Goal: Task Accomplishment & Management: Complete application form

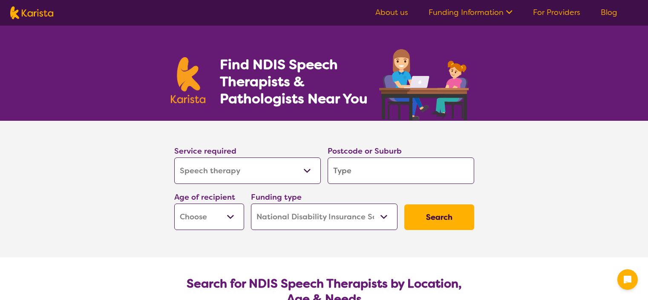
select select "Speech therapy"
select select "NDIS"
select select "Speech therapy"
select select "NDIS"
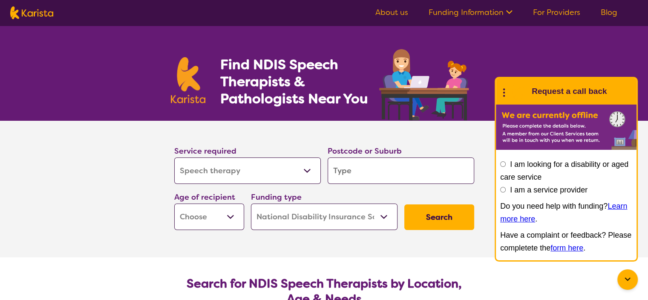
click at [336, 172] on input "search" at bounding box center [401, 170] width 147 height 26
type input "v"
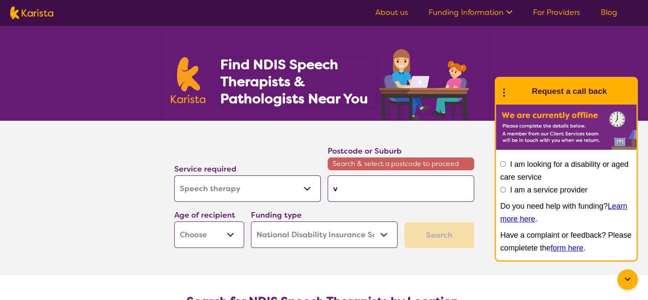
type input "vi"
type input "vic"
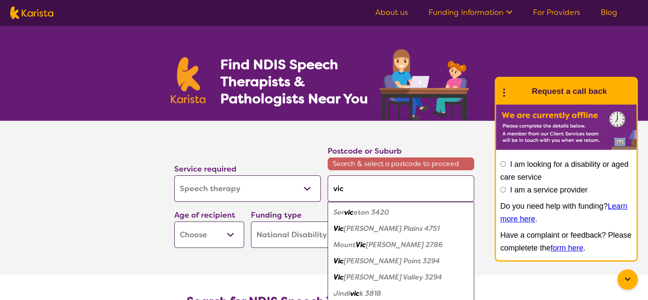
type input "vic3"
type input "vic31"
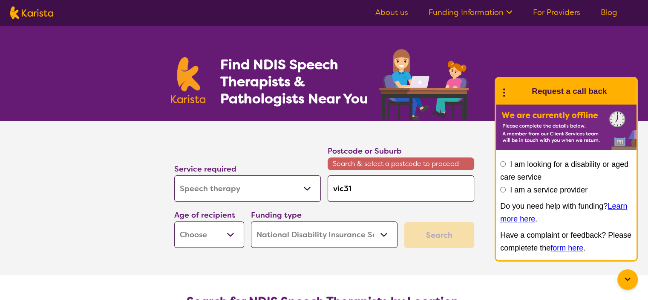
type input "vic310"
type input "vic3105"
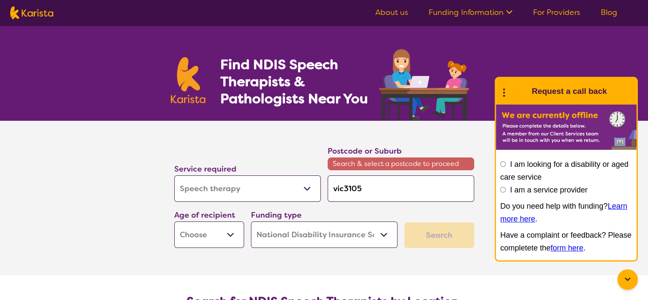
click at [227, 233] on select "Early Childhood - 0 to 9 Child - 10 to 11 Adolescent - 12 to 17 Adult - 18 to 6…" at bounding box center [209, 234] width 70 height 26
select select "AG"
click at [174, 221] on select "Early Childhood - 0 to 9 Child - 10 to 11 Adolescent - 12 to 17 Adult - 18 to 6…" at bounding box center [209, 234] width 70 height 26
select select "AG"
click at [383, 234] on select "Home Care Package (HCP) National Disability Insurance Scheme (NDIS) I don't know" at bounding box center [324, 234] width 147 height 26
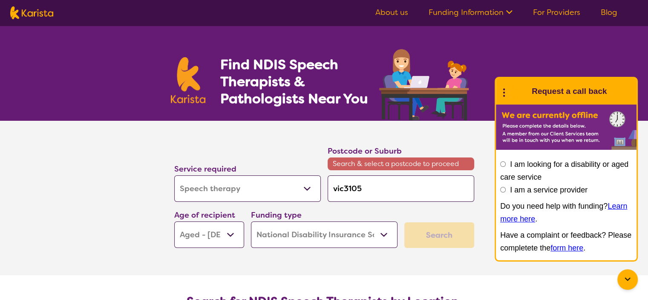
select select "HCP"
click at [251, 221] on select "Home Care Package (HCP) National Disability Insurance Scheme (NDIS) I don't know" at bounding box center [324, 234] width 147 height 26
select select "HCP"
click at [345, 189] on input "vic3105" at bounding box center [401, 188] width 147 height 26
type input "vic 3105"
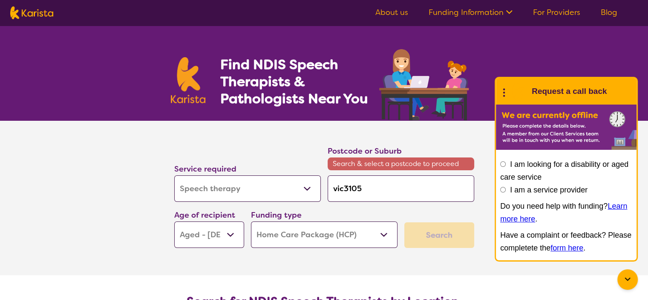
type input "vic 3105"
click at [397, 199] on input "vic 3105" at bounding box center [401, 188] width 147 height 26
type input "vic 3105"
click at [431, 230] on div "Search" at bounding box center [439, 235] width 70 height 26
click at [503, 164] on input "I am looking for a disability or aged care service" at bounding box center [503, 164] width 6 height 6
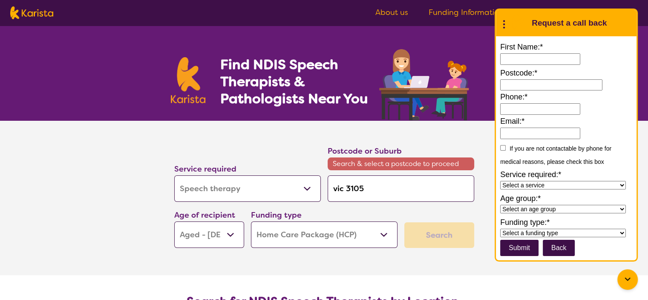
click at [622, 187] on select "Select a service Allied Health Assistant Assessment Behaviour support Counselli…" at bounding box center [563, 185] width 126 height 9
select select "Speech therapy"
click at [500, 181] on select "Select a service Allied Health Assistant Assessment Behaviour support Counselli…" at bounding box center [563, 185] width 126 height 9
click at [621, 210] on select "Select an age group Early Childhood (0-9) Child (10-11) Adolescent (12-17) Adul…" at bounding box center [563, 209] width 126 height 9
select select "Aged"
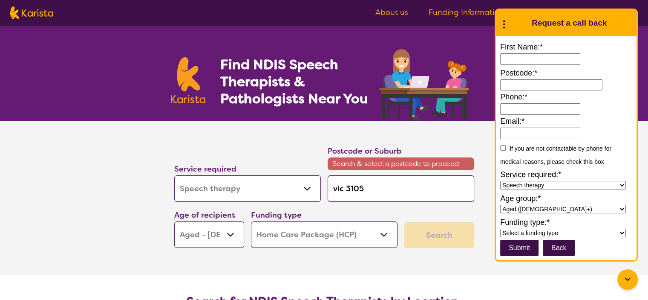
click at [500, 205] on select "Select an age group Early Childhood (0-9) Child (10-11) Adolescent (12-17) Adul…" at bounding box center [563, 209] width 126 height 9
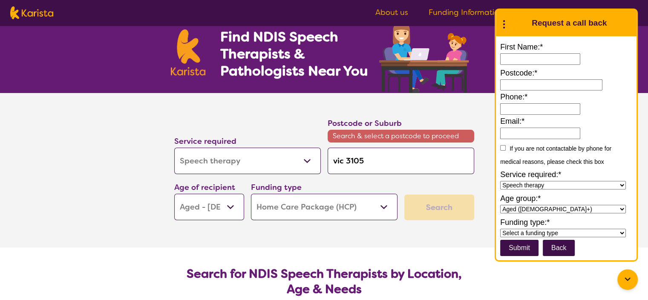
scroll to position [43, 0]
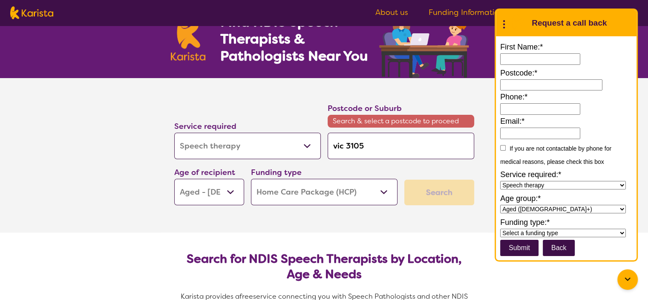
click at [620, 235] on select "Select a funding type NDIS - National Disability Insurance Scheme HCP - Home Ca…" at bounding box center [563, 232] width 126 height 9
select select "Home Care Package (HCP)"
click at [500, 229] on select "Select a funding type NDIS - National Disability Insurance Scheme HCP - Home Ca…" at bounding box center [563, 232] width 126 height 9
click at [516, 130] on input "Email:*" at bounding box center [540, 133] width 80 height 12
type input "**********"
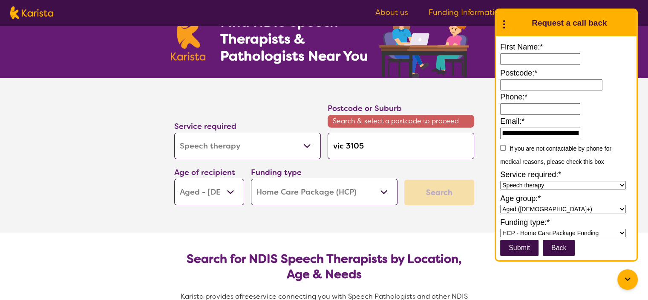
click at [508, 107] on input "Phone:*" at bounding box center [540, 109] width 80 height 12
type input "**********"
type input "4117"
click at [521, 246] on input "submit" at bounding box center [519, 247] width 38 height 16
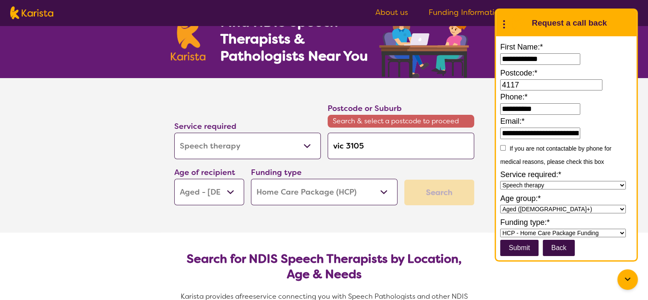
type input "*****"
